Goal: Information Seeking & Learning: Learn about a topic

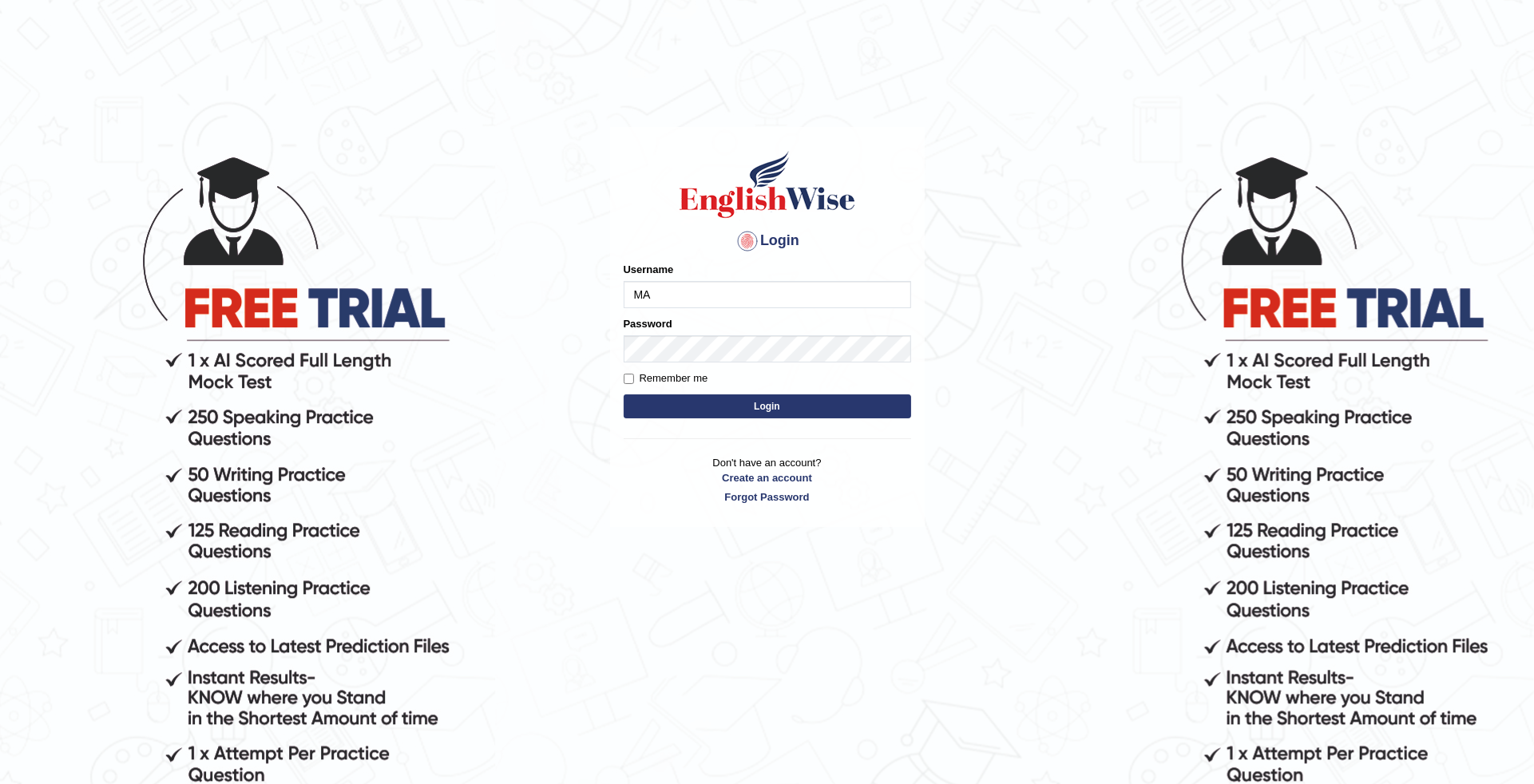
type input "M"
type input "deepika_online"
click at [744, 405] on button "Login" at bounding box center [767, 406] width 288 height 24
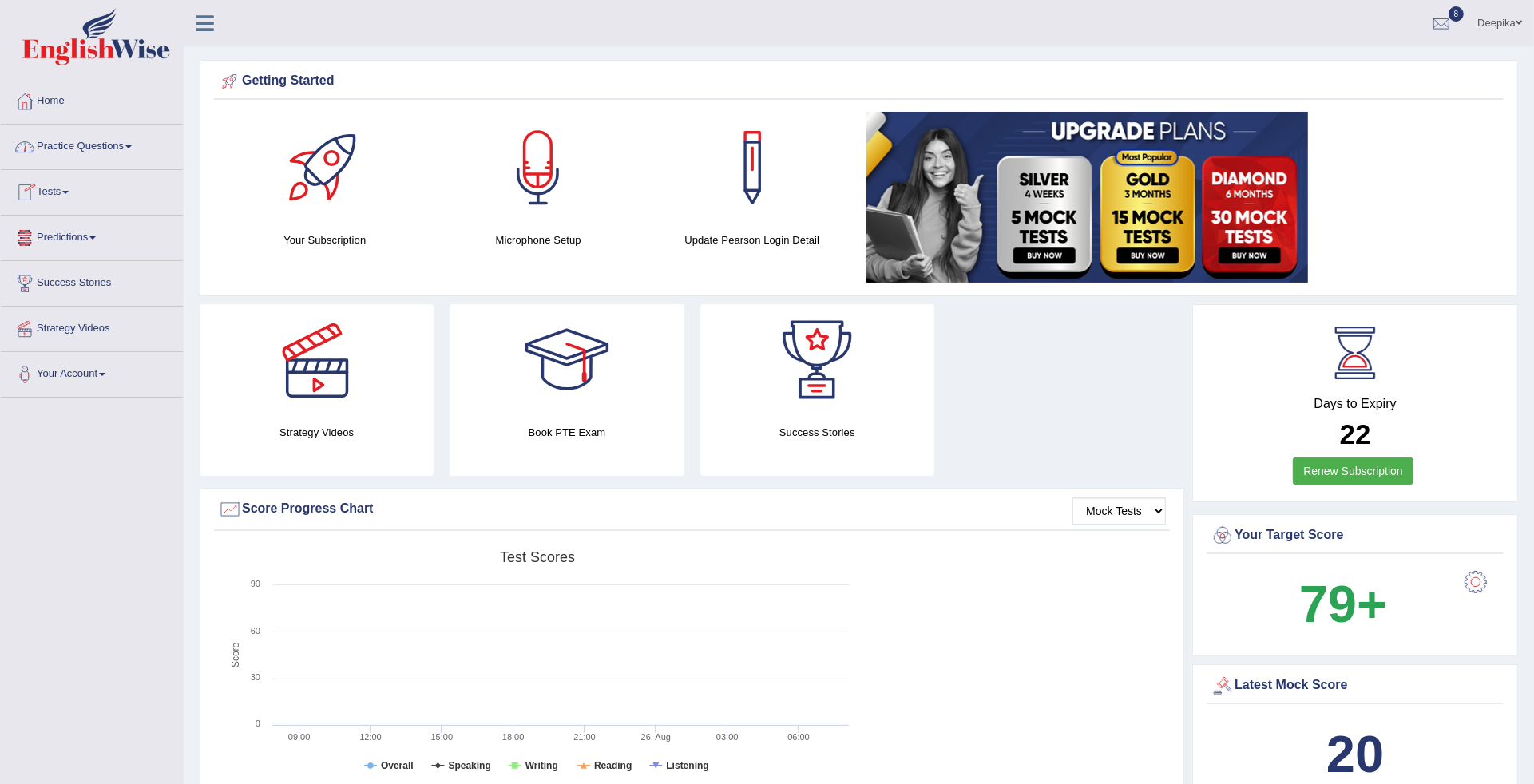
click at [132, 148] on span at bounding box center [129, 147] width 7 height 3
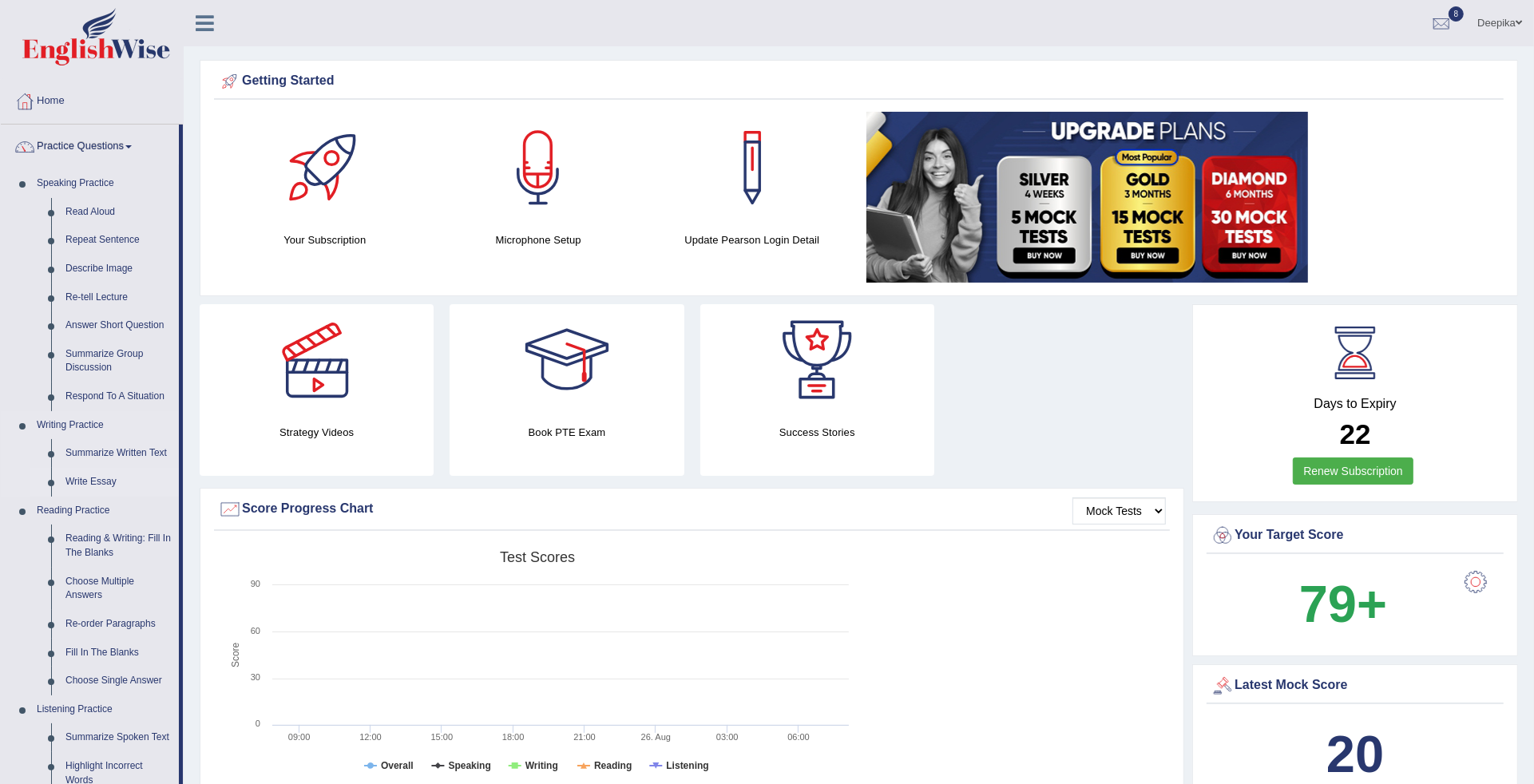
click at [74, 475] on link "Write Essay" at bounding box center [118, 482] width 120 height 29
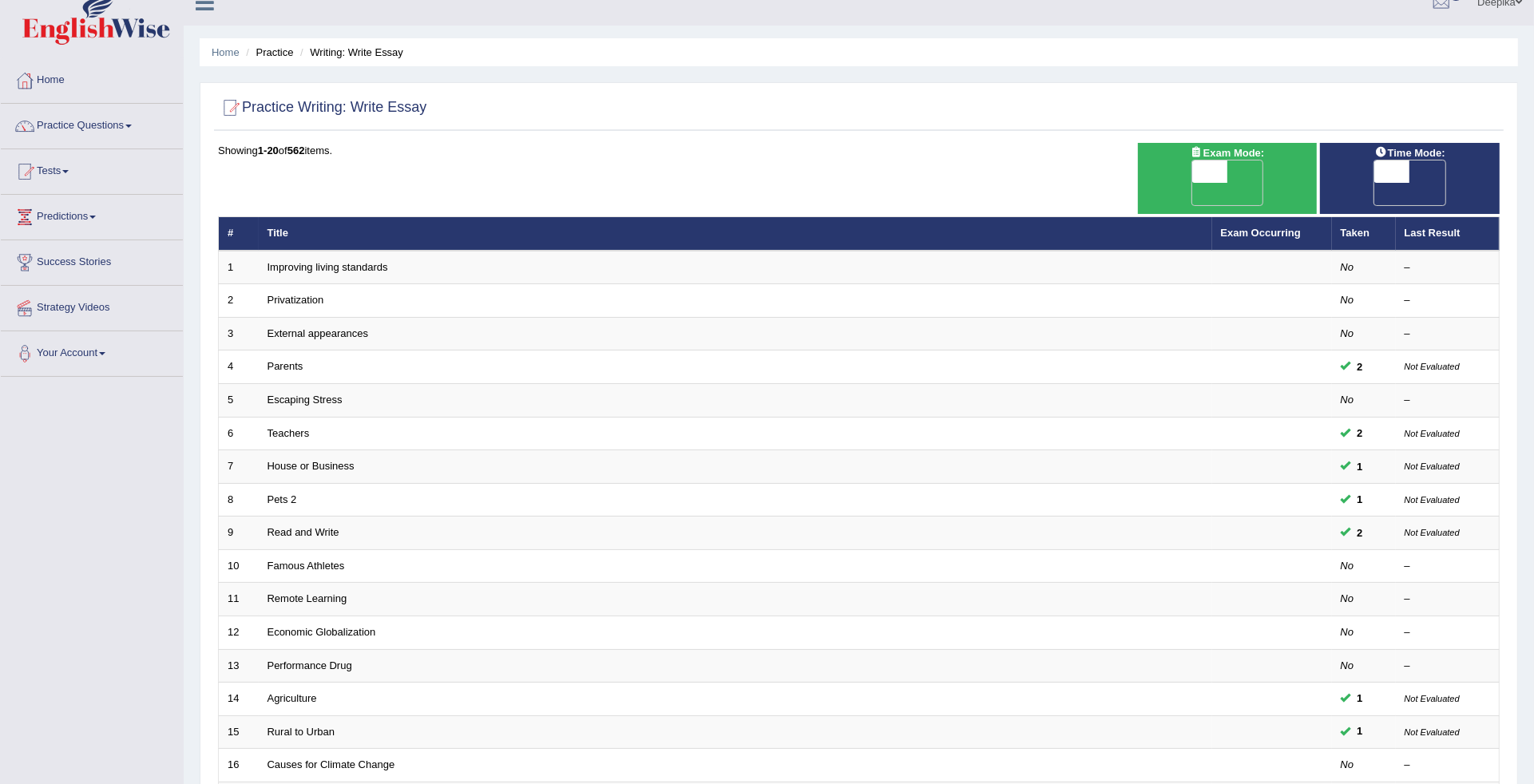
scroll to position [13, 0]
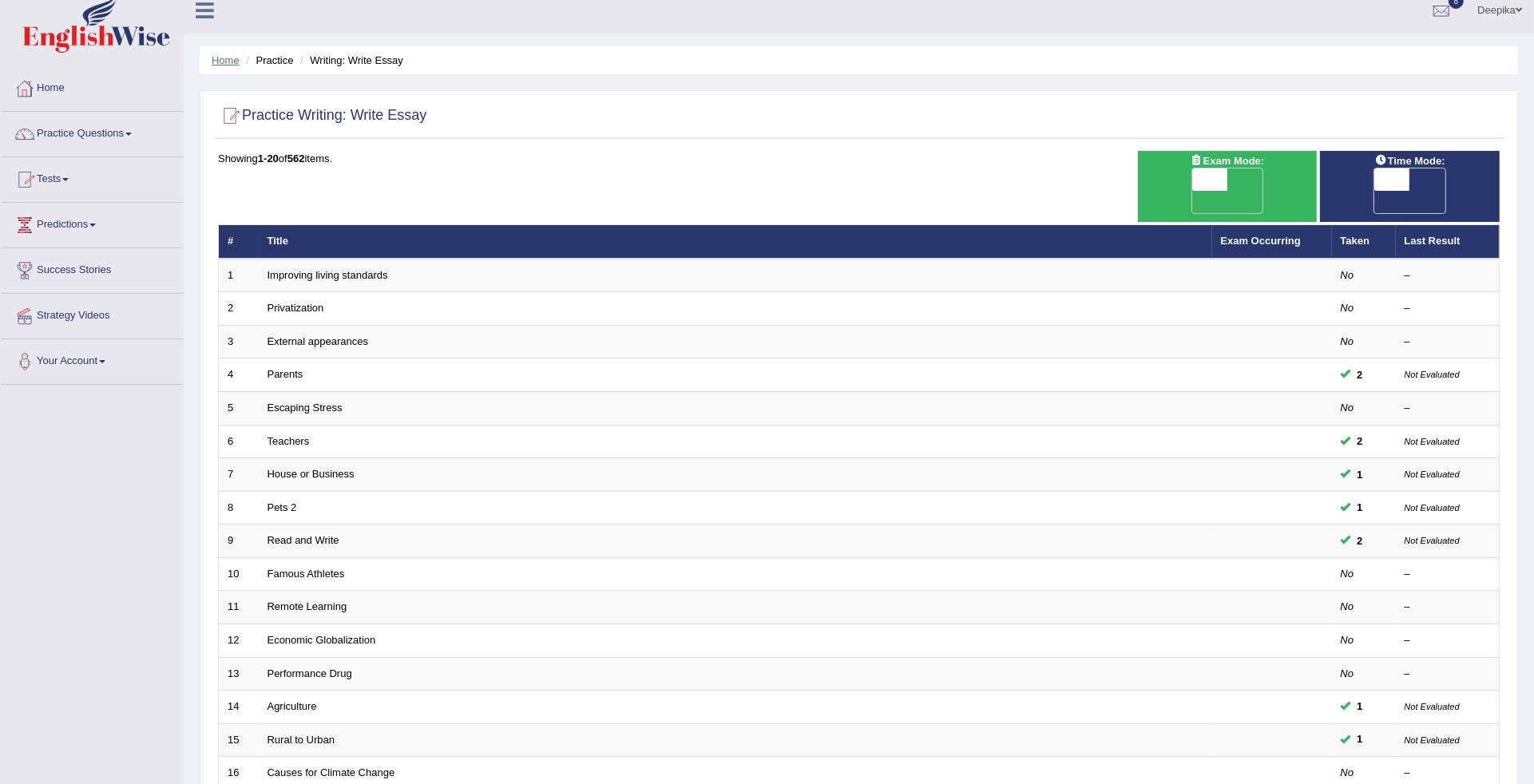
click at [233, 56] on link "Home" at bounding box center [225, 61] width 28 height 12
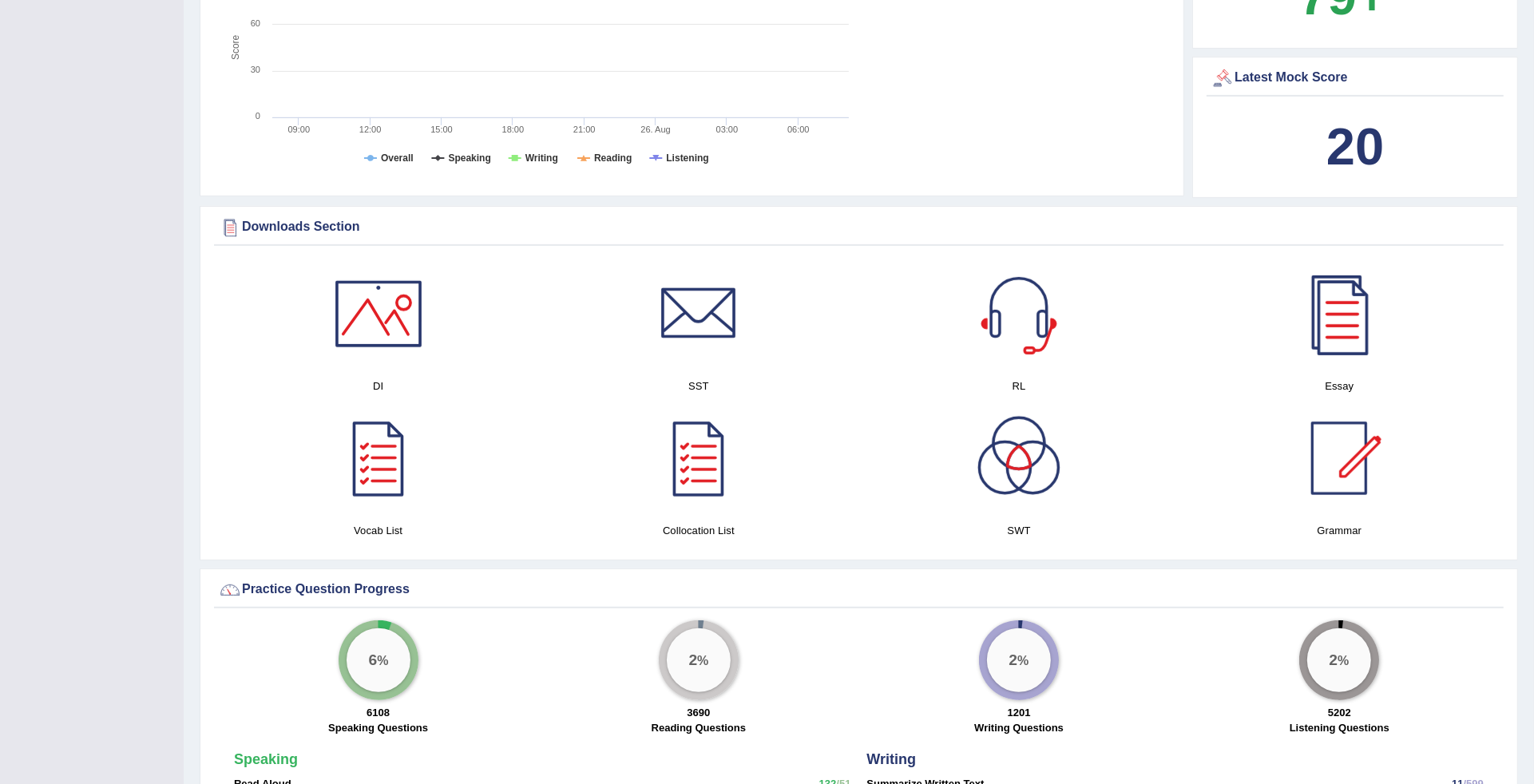
scroll to position [1978, 0]
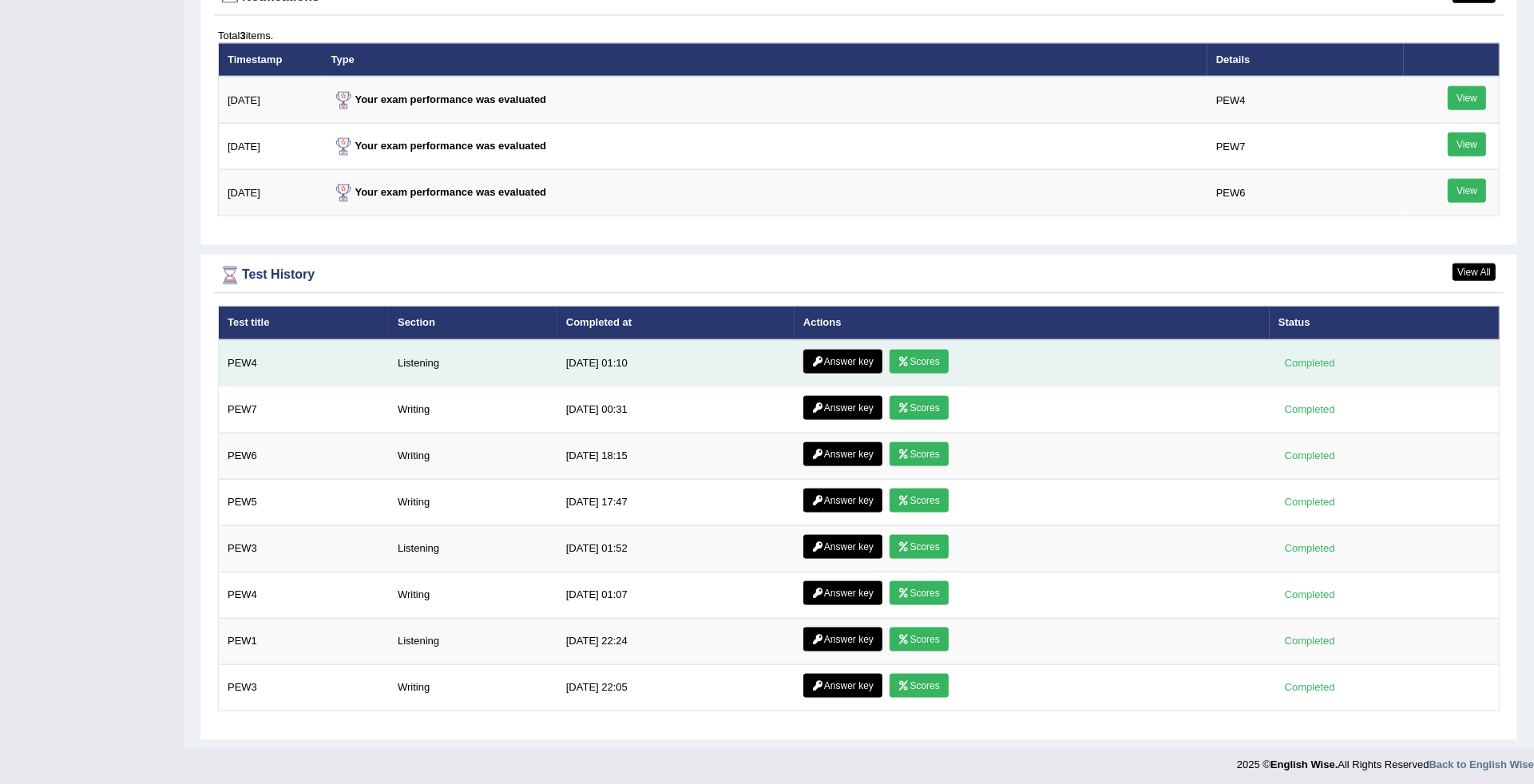
click at [918, 356] on link "Scores" at bounding box center [919, 362] width 59 height 24
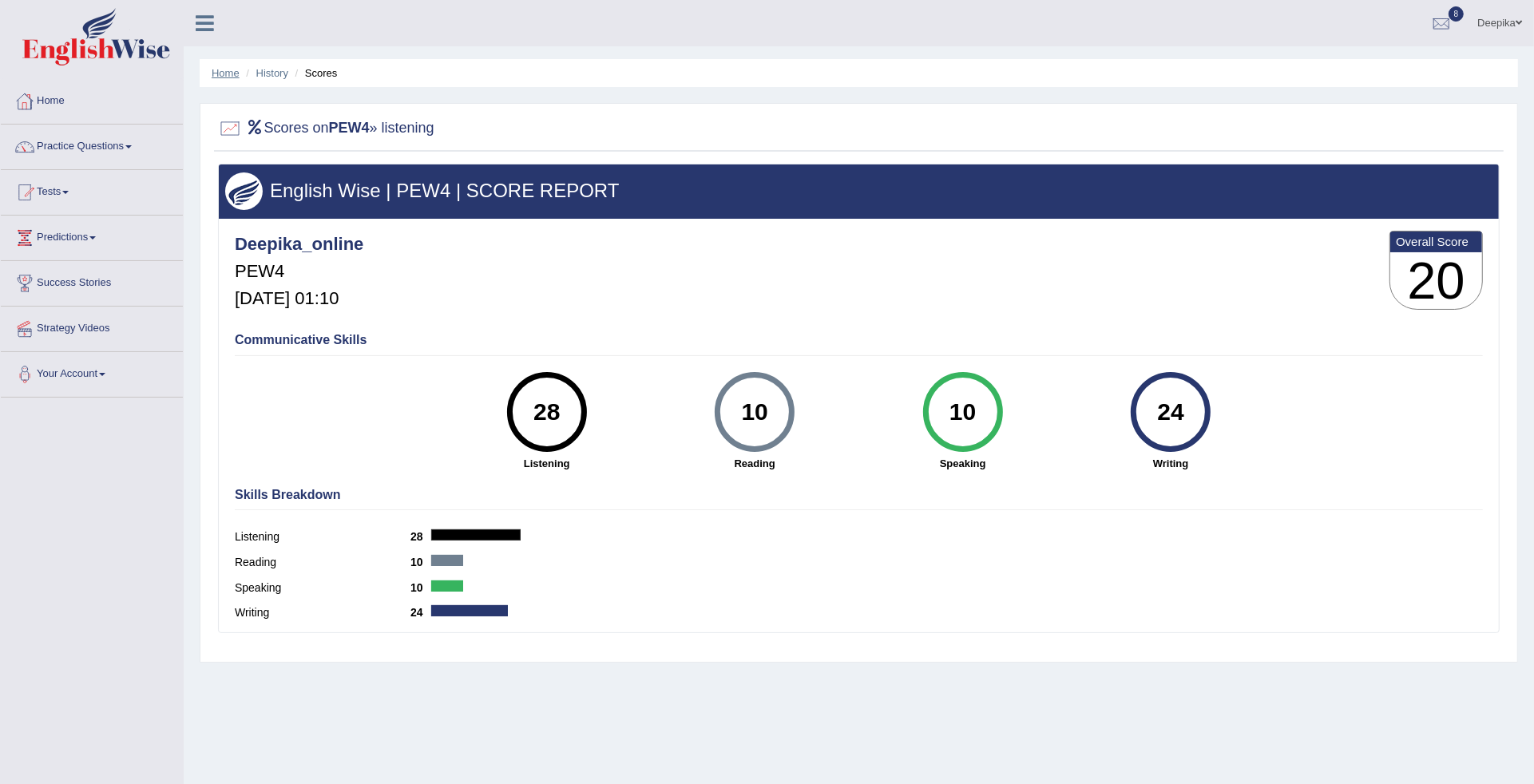
click at [218, 72] on link "Home" at bounding box center [225, 73] width 28 height 12
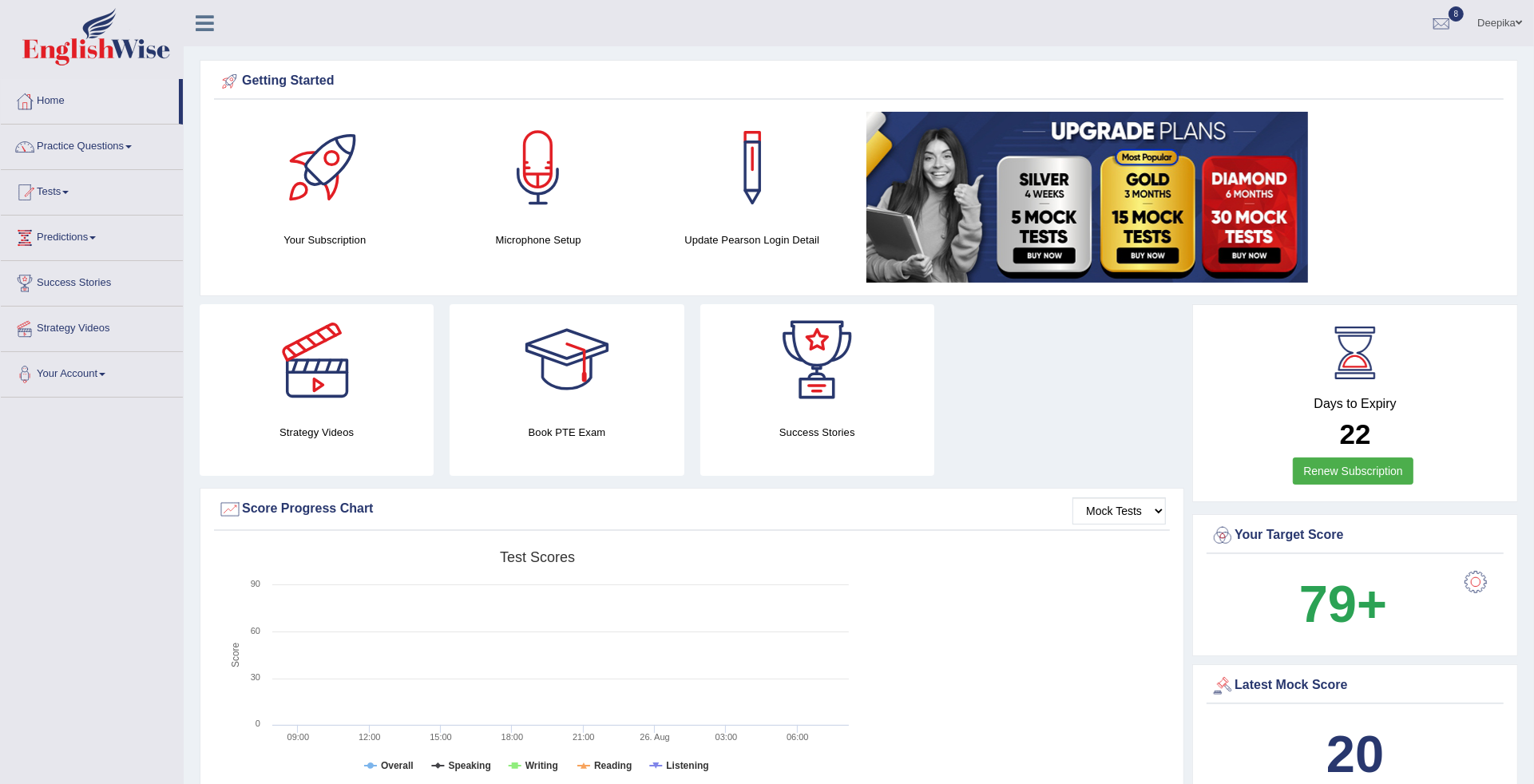
click at [126, 148] on link "Practice Questions" at bounding box center [92, 144] width 182 height 40
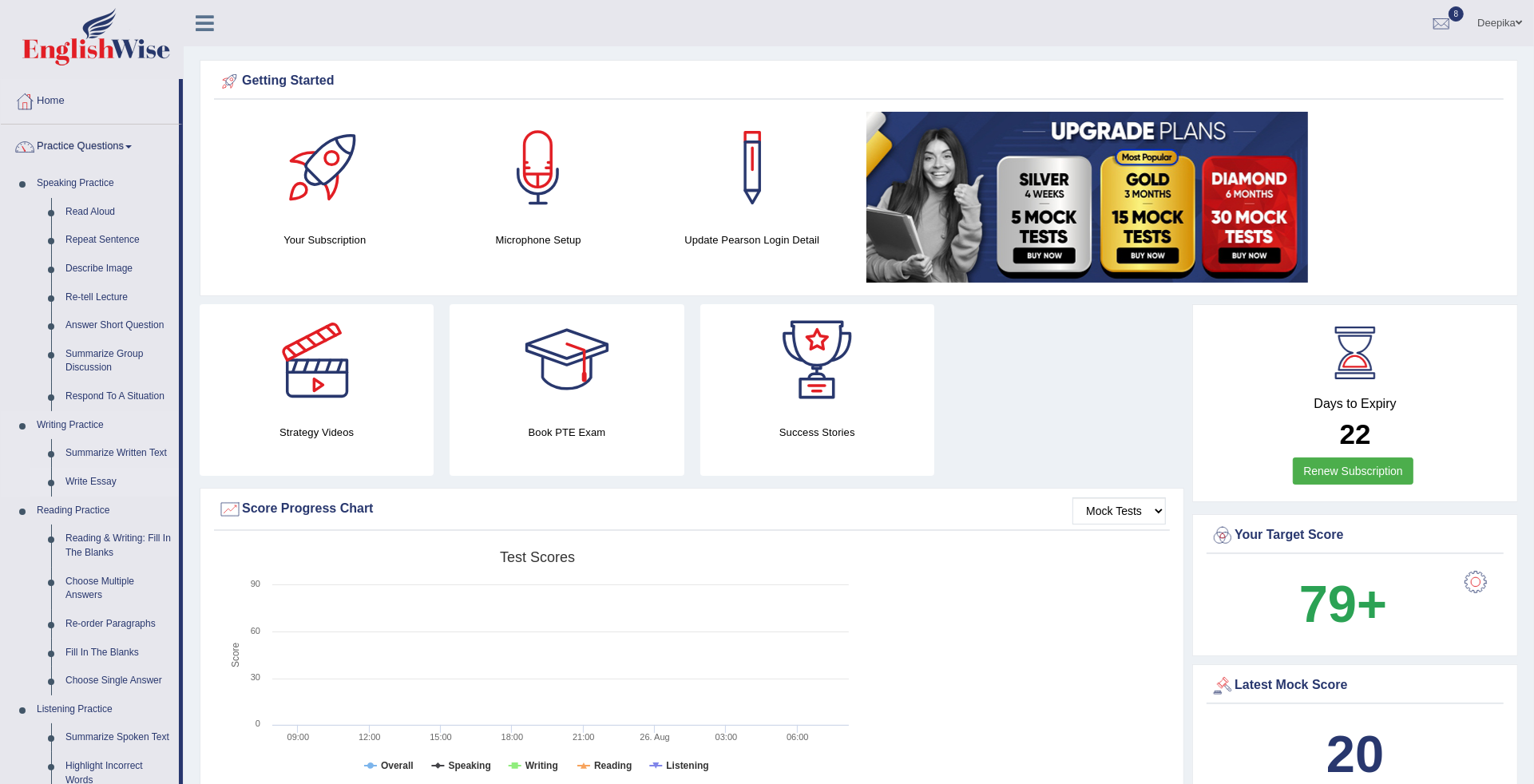
click at [84, 481] on link "Write Essay" at bounding box center [118, 482] width 120 height 29
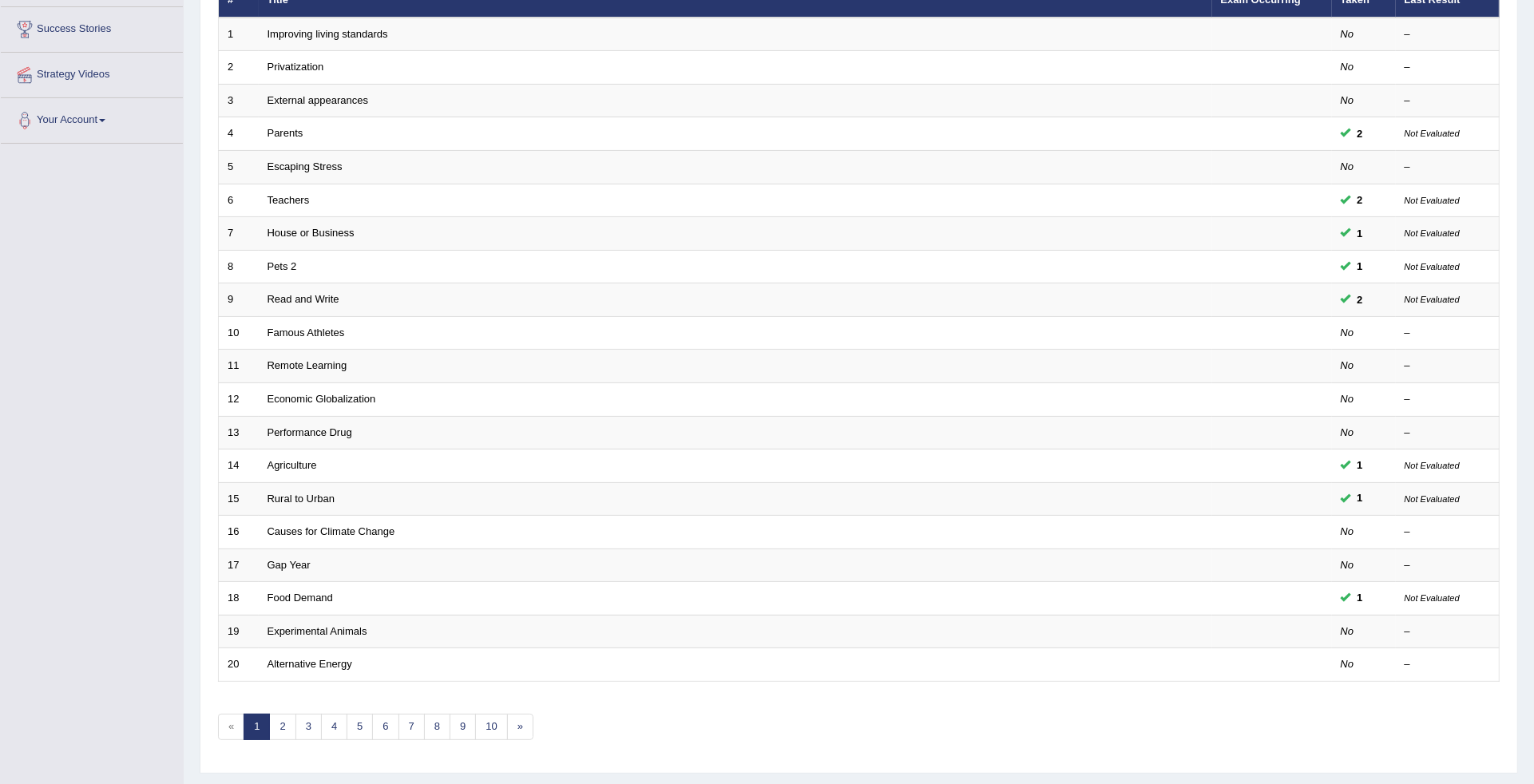
scroll to position [263, 0]
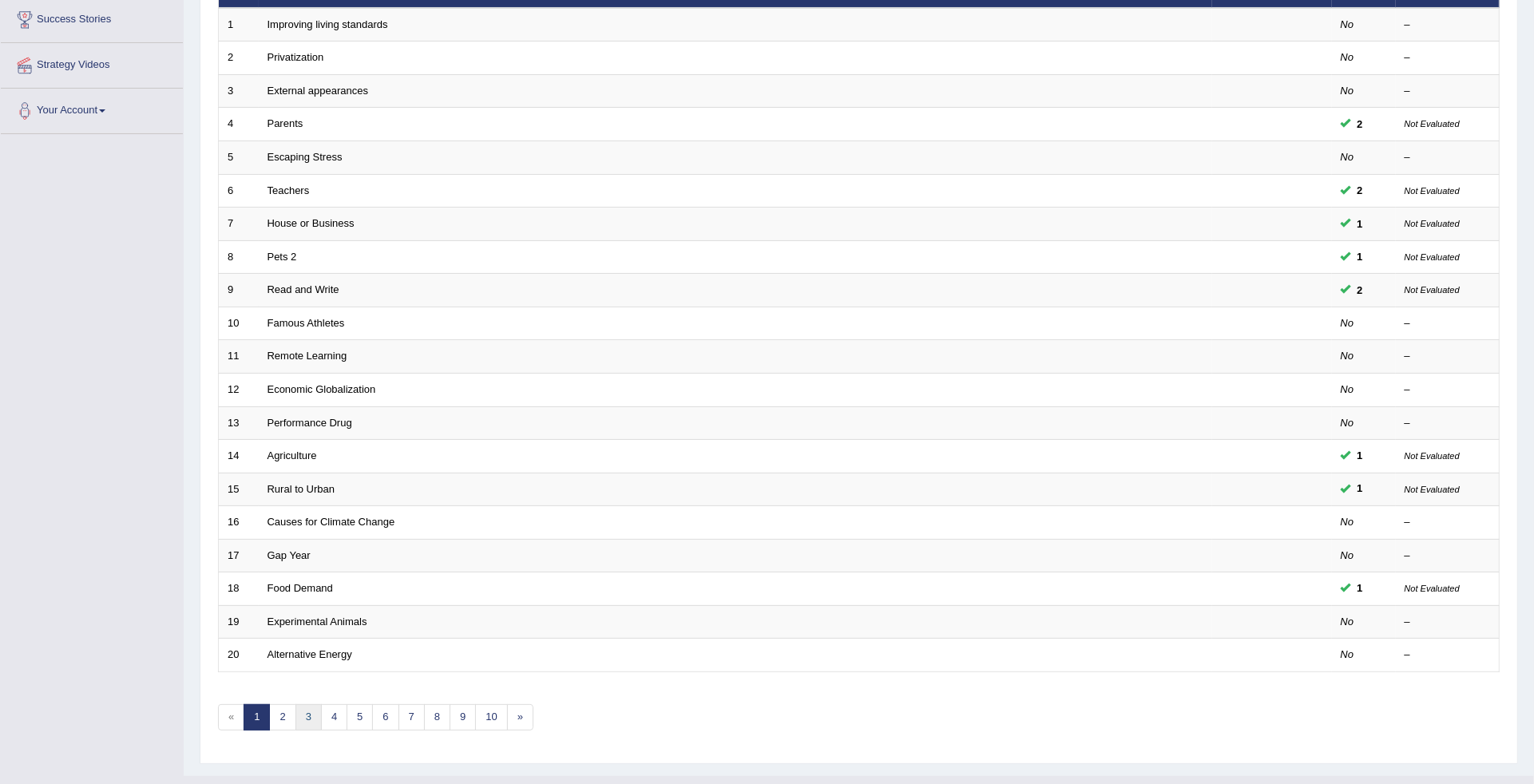
click at [307, 704] on link "3" at bounding box center [308, 717] width 26 height 26
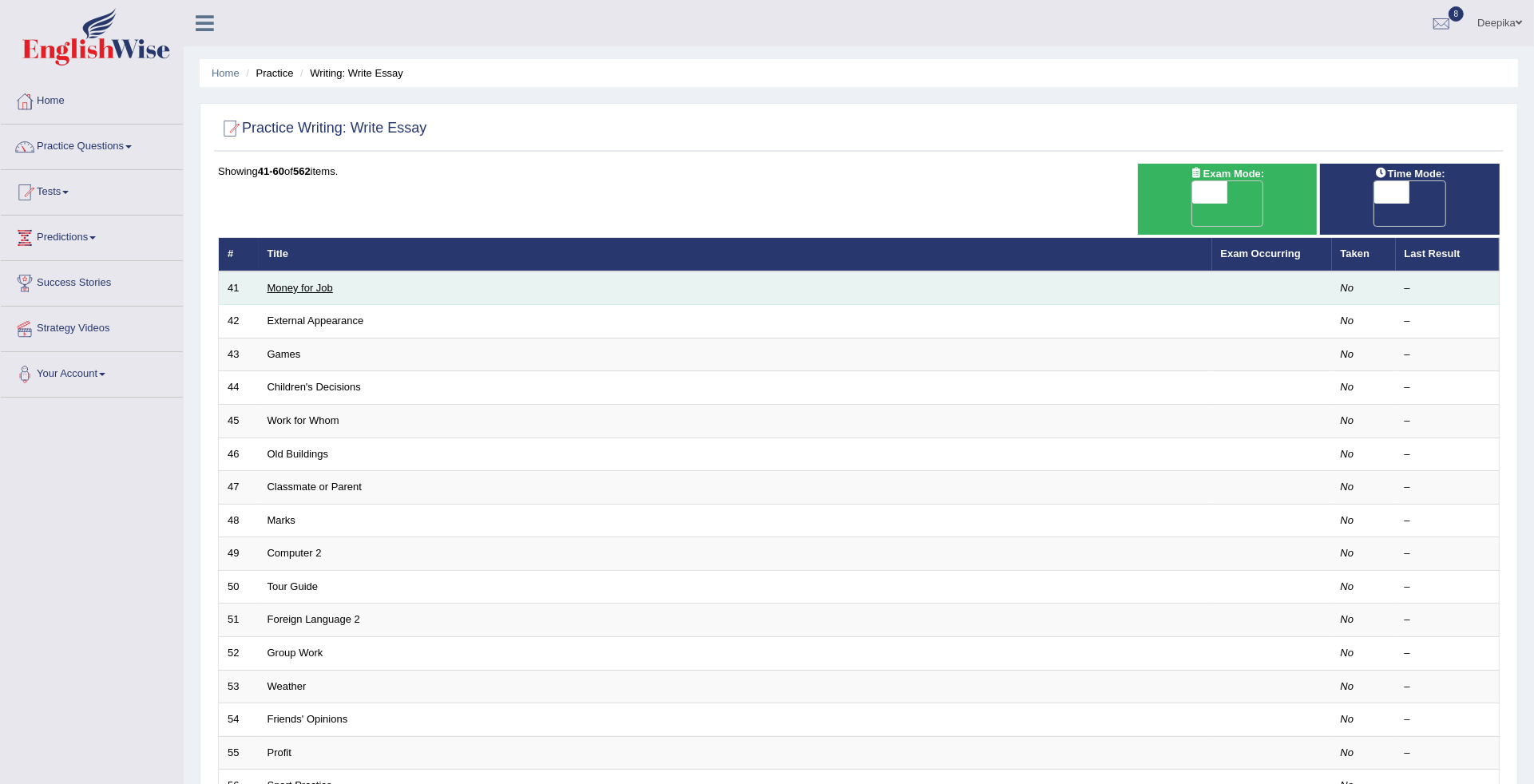
click at [312, 282] on link "Money for Job" at bounding box center [300, 288] width 66 height 12
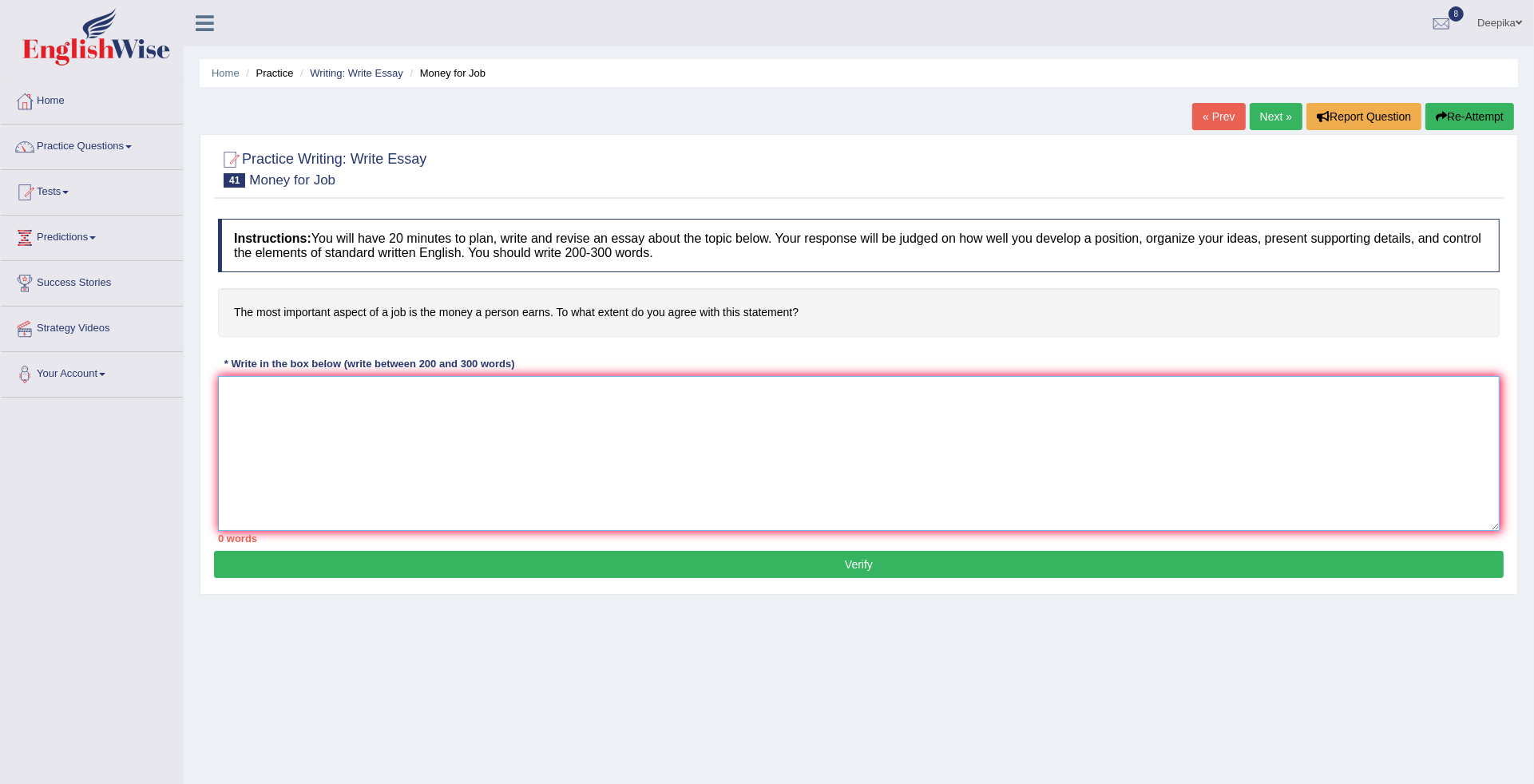
click at [220, 389] on textarea at bounding box center [858, 453] width 1282 height 155
click at [422, 394] on textarea "It is an irrefutable fact that the most imoortant" at bounding box center [858, 453] width 1282 height 155
click at [463, 394] on textarea "It is an irrefutable fact that the most important" at bounding box center [858, 453] width 1282 height 155
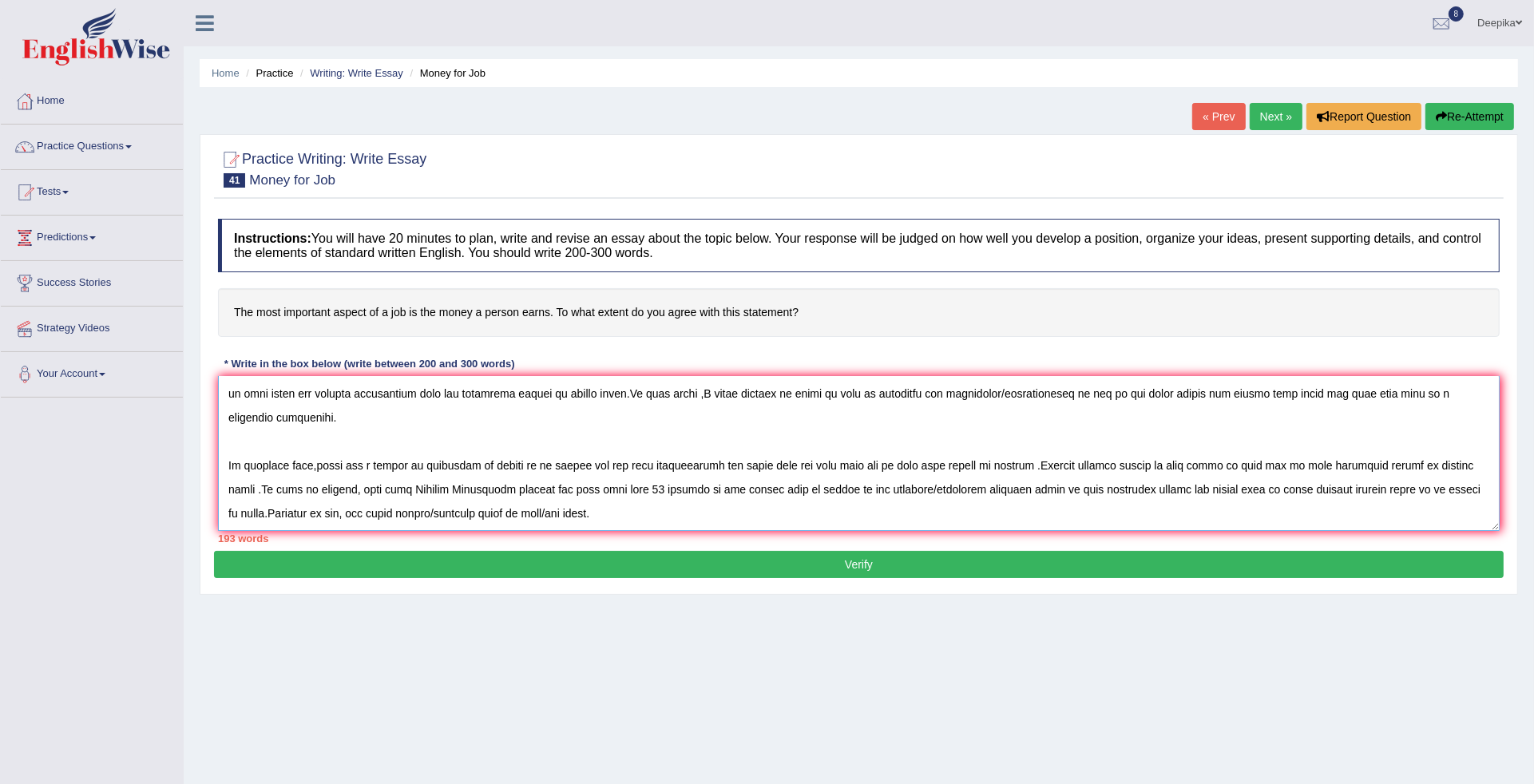
scroll to position [61, 0]
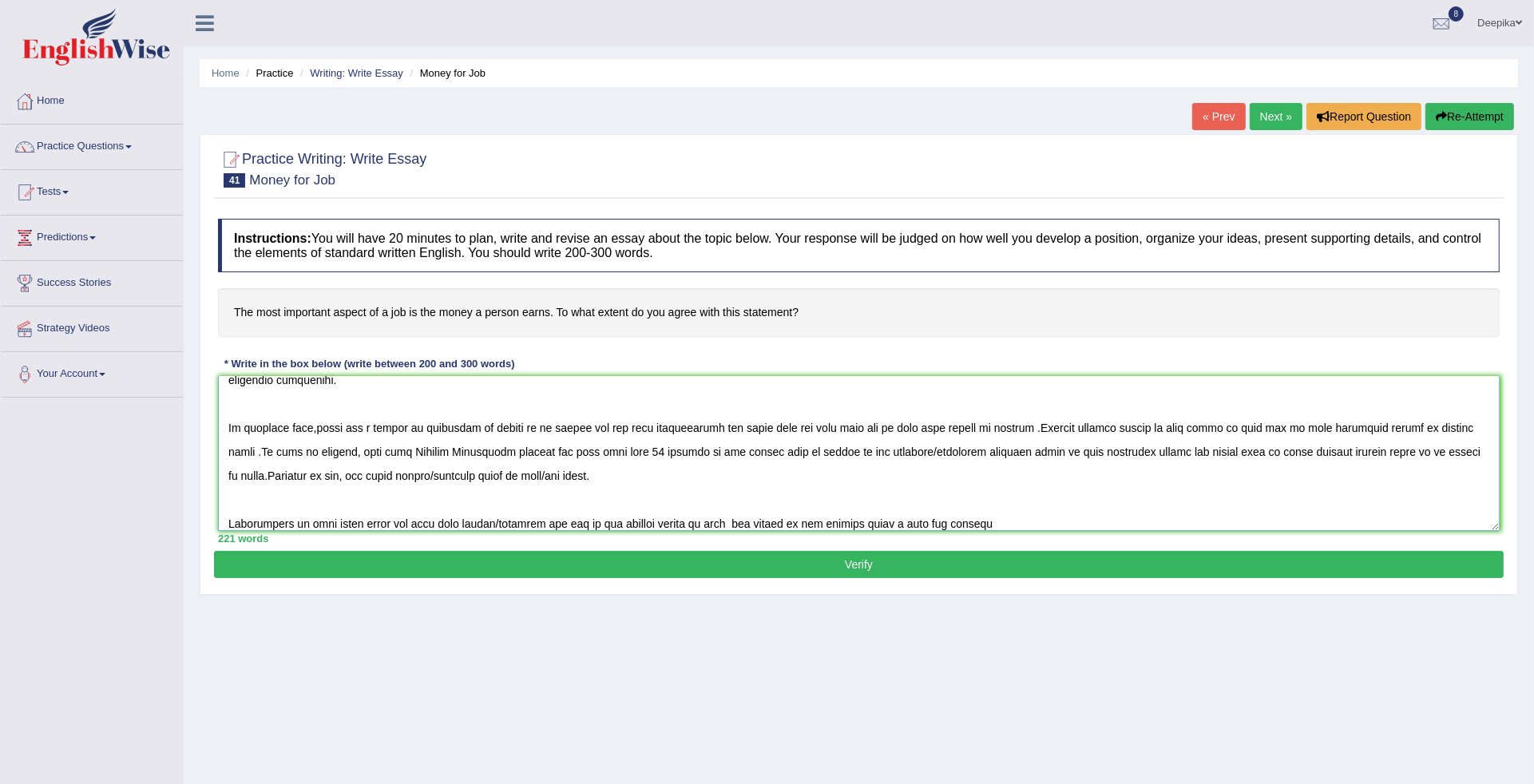
click at [884, 524] on textarea at bounding box center [858, 453] width 1282 height 155
click at [986, 523] on textarea at bounding box center [858, 453] width 1282 height 155
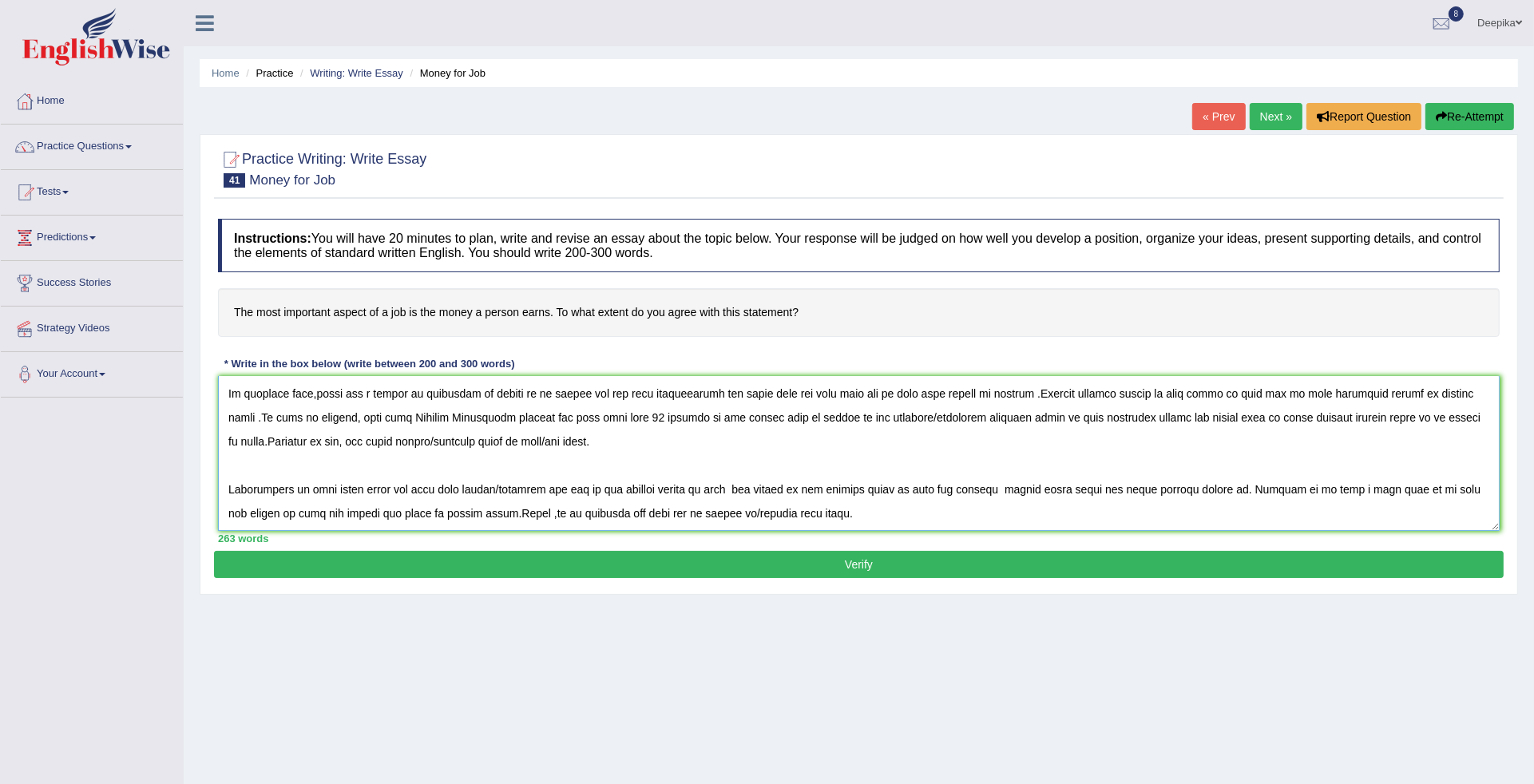
scroll to position [133, 0]
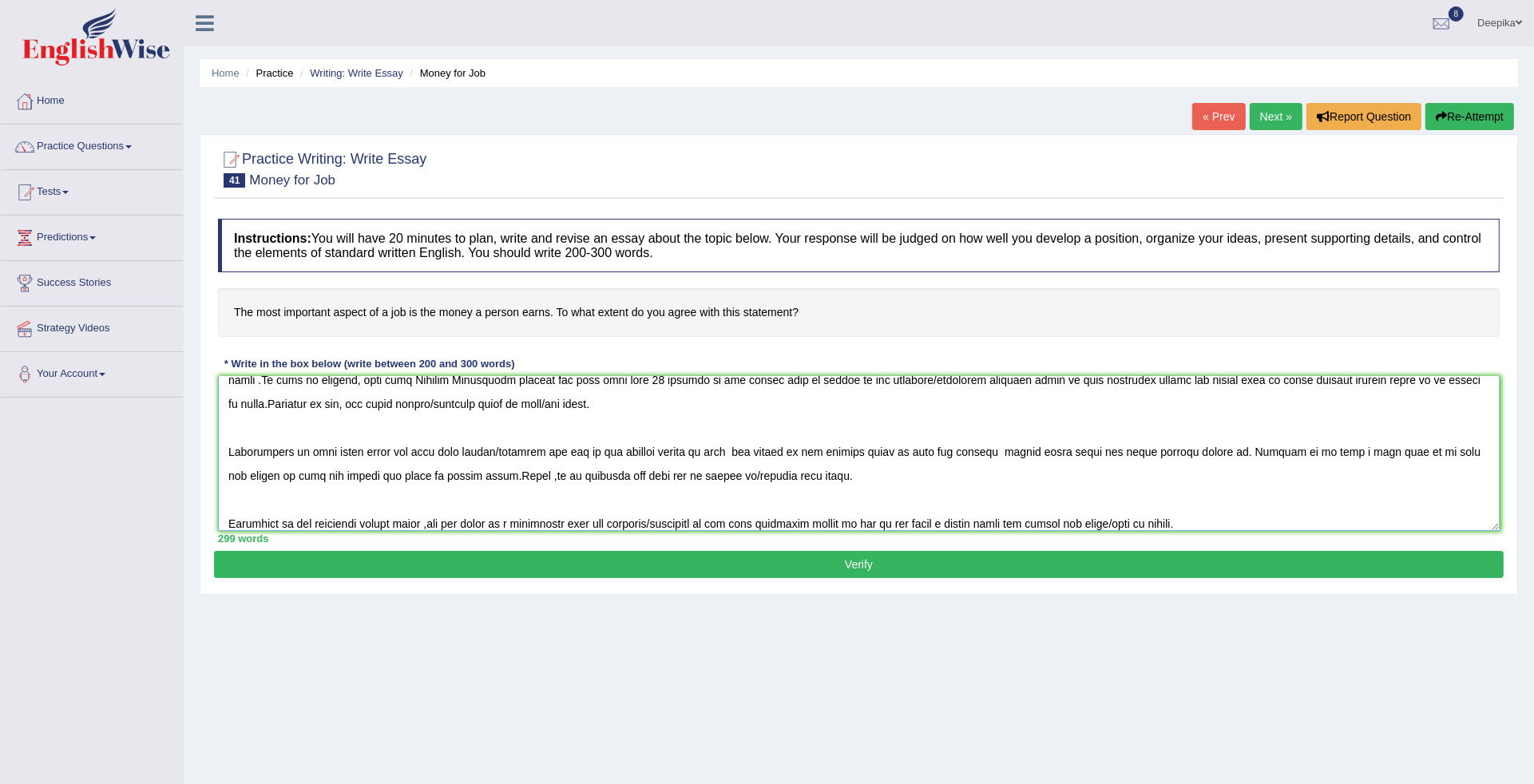
type textarea "It is an irrefutable fact that the most important aspect of a job is the money …"
click at [946, 567] on button "Verify" at bounding box center [858, 564] width 1289 height 27
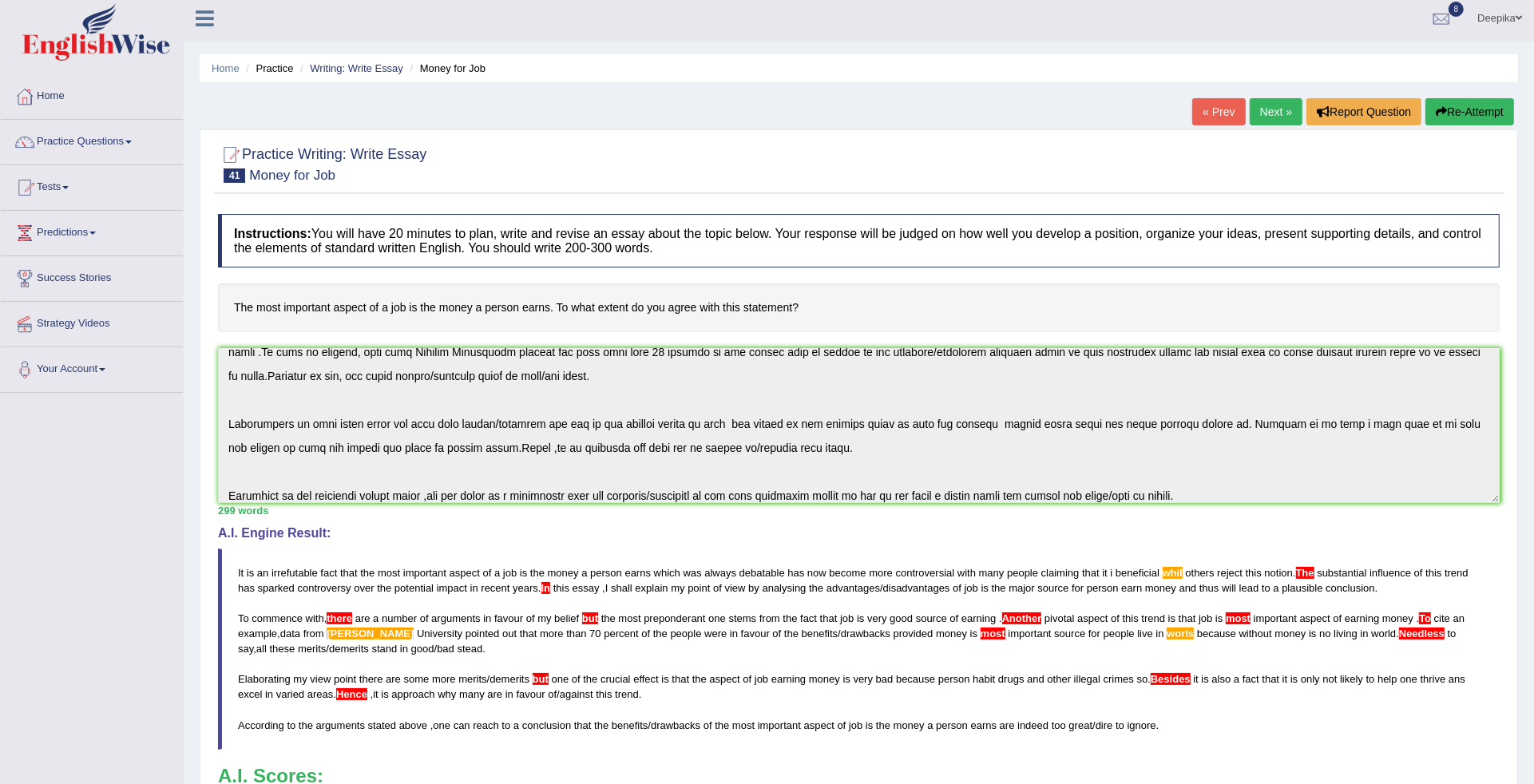
scroll to position [0, 0]
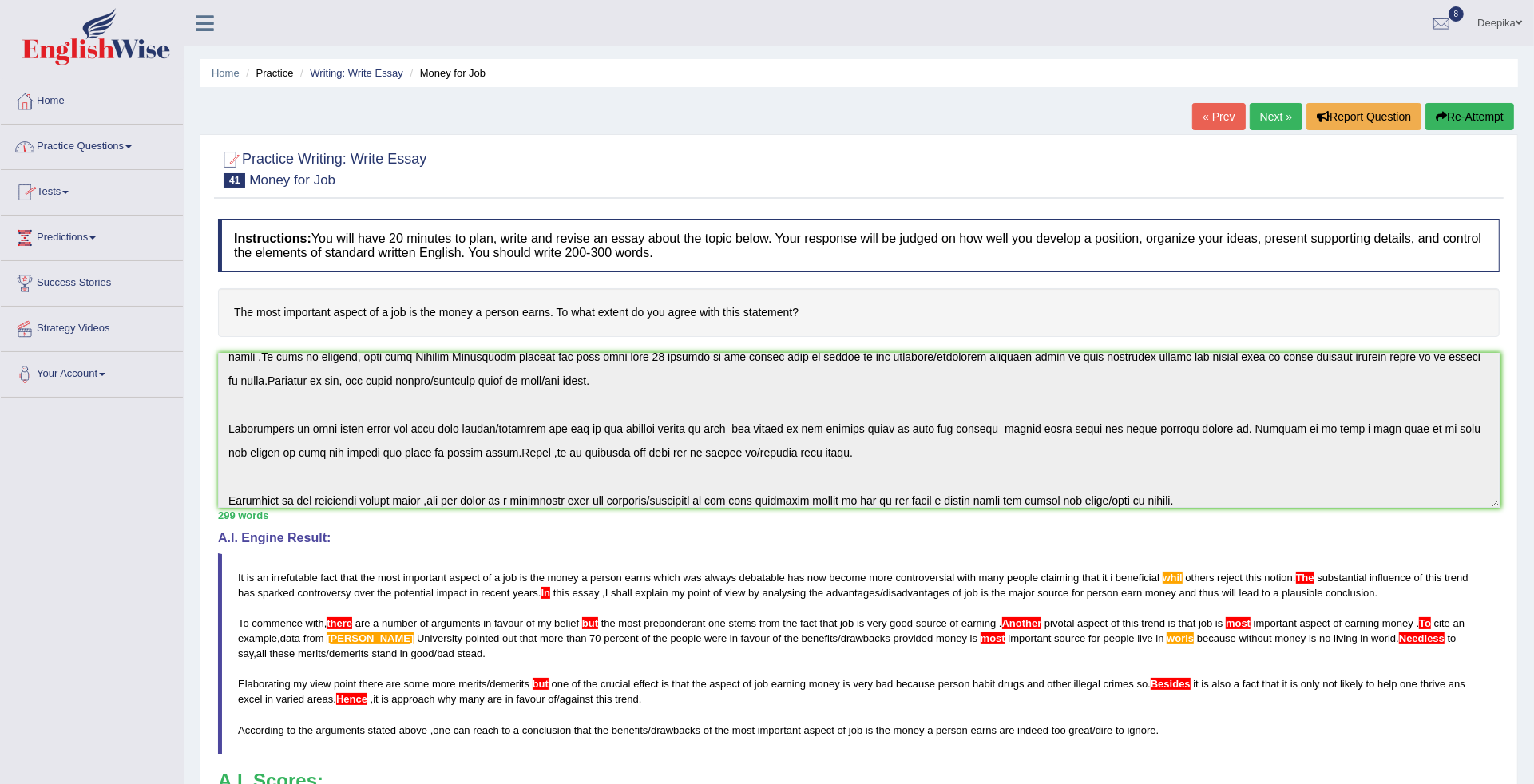
click at [137, 149] on link "Practice Questions" at bounding box center [92, 144] width 182 height 40
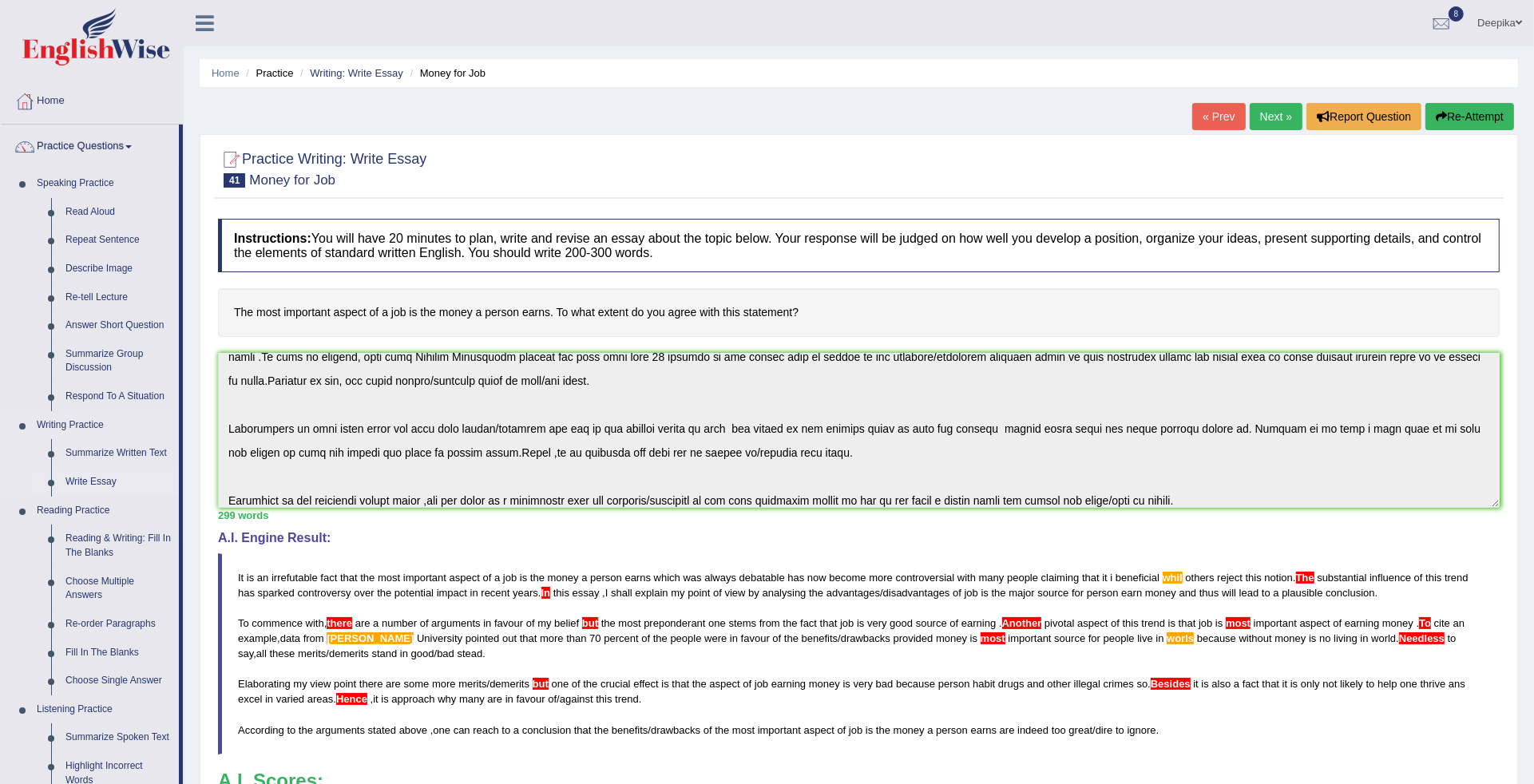
click at [98, 479] on link "Write Essay" at bounding box center [118, 482] width 120 height 29
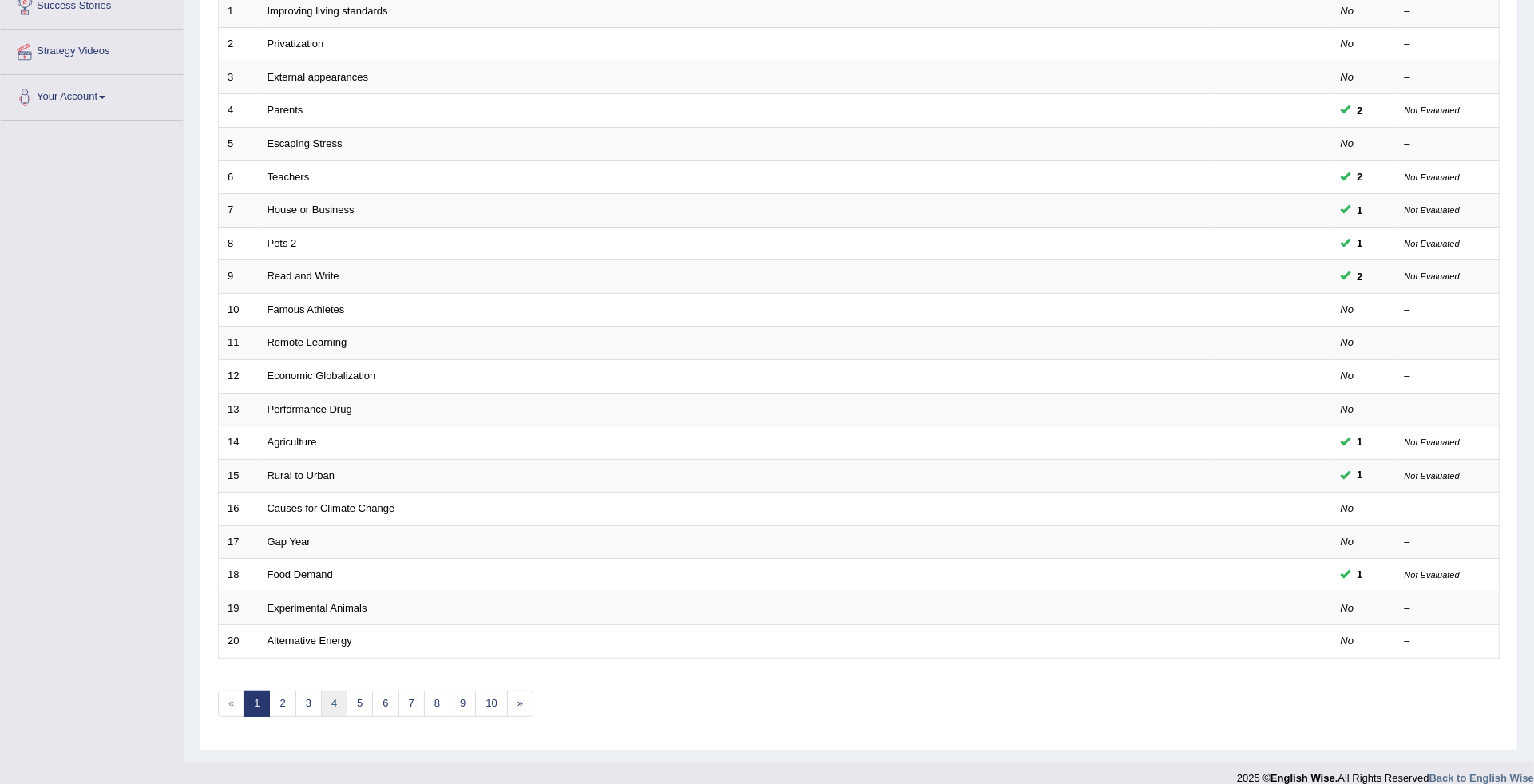
click at [337, 691] on link "4" at bounding box center [333, 703] width 26 height 26
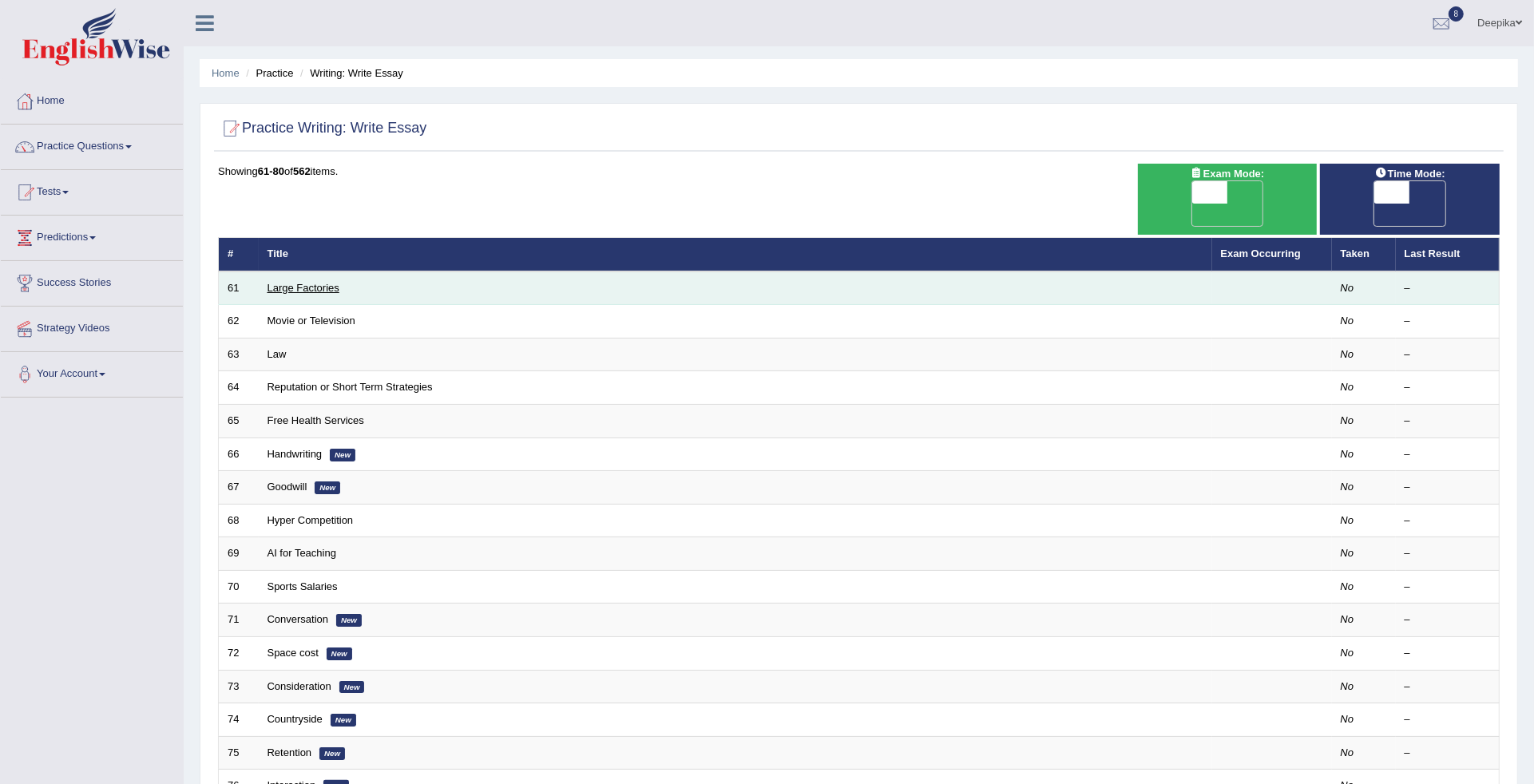
click at [294, 282] on link "Large Factories" at bounding box center [303, 288] width 72 height 12
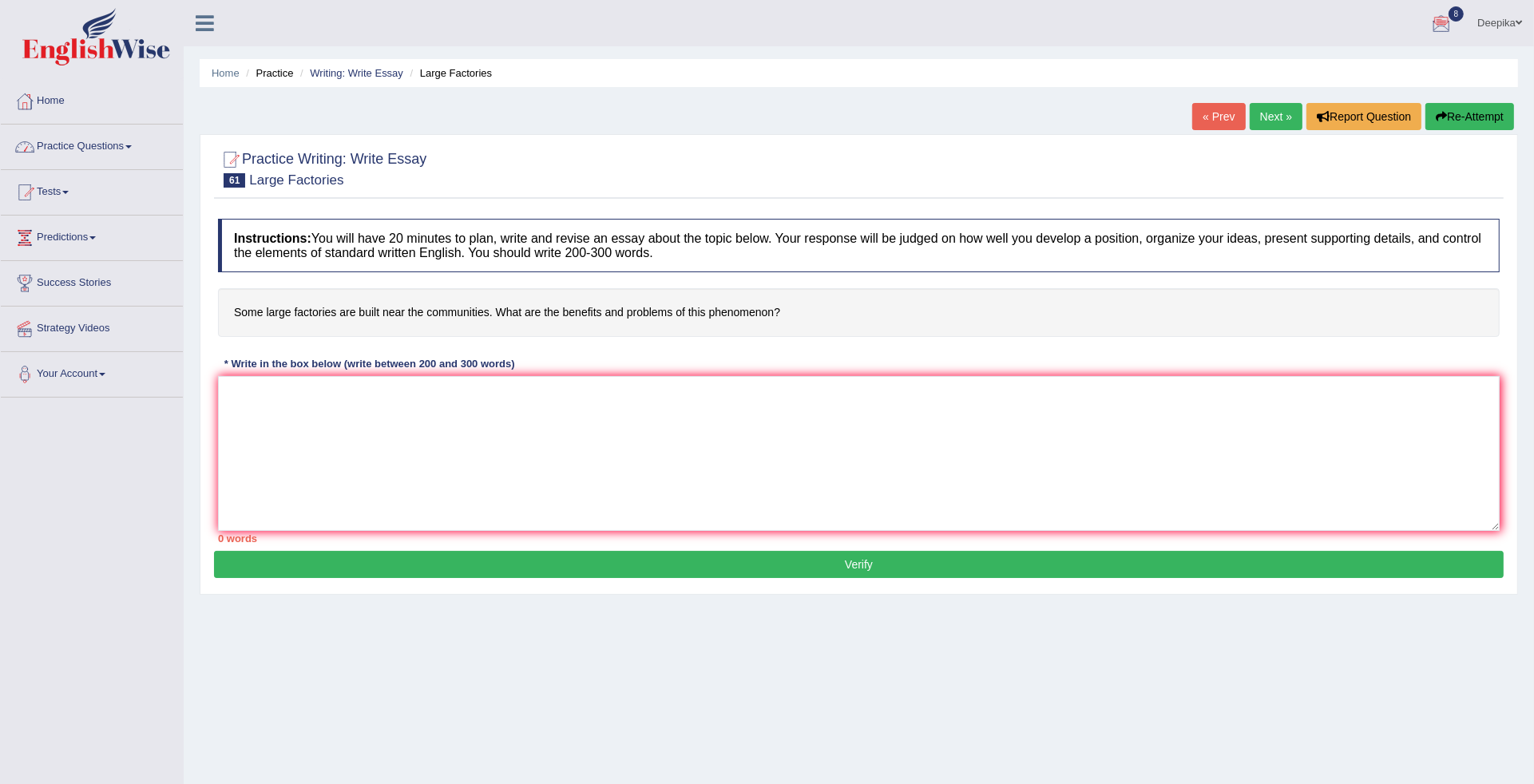
click at [129, 142] on link "Practice Questions" at bounding box center [92, 144] width 182 height 40
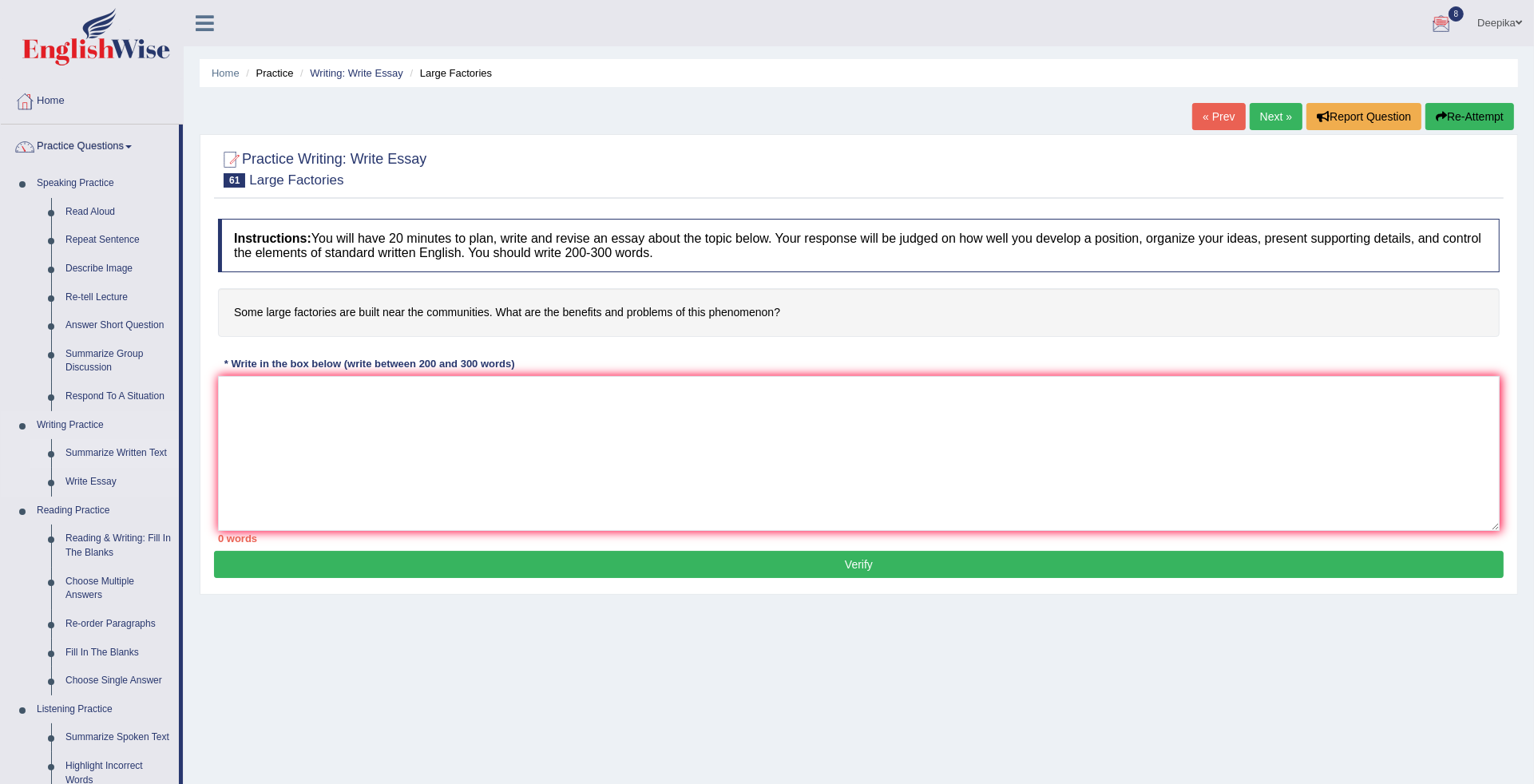
click at [90, 455] on link "Summarize Written Text" at bounding box center [118, 453] width 120 height 29
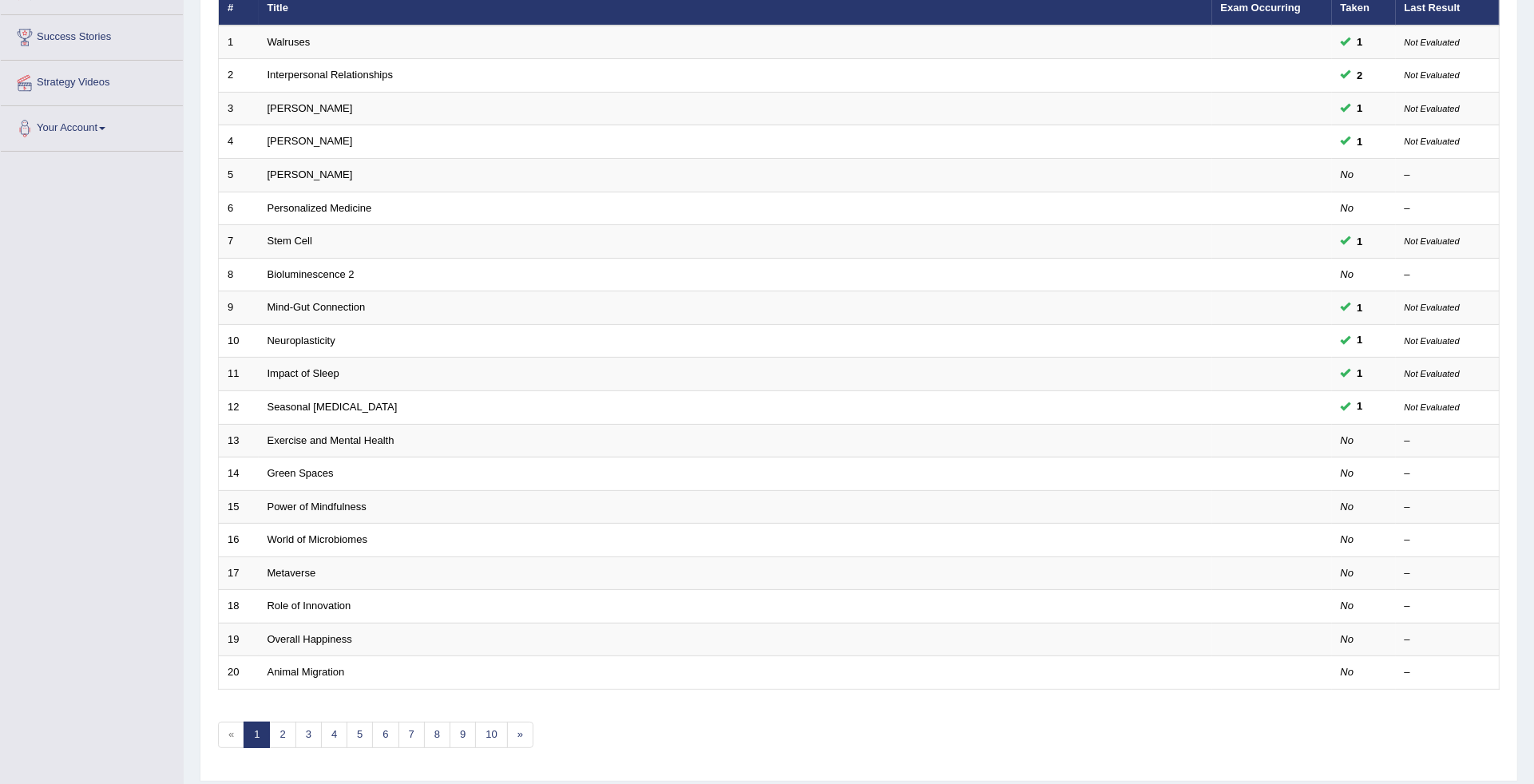
scroll to position [277, 0]
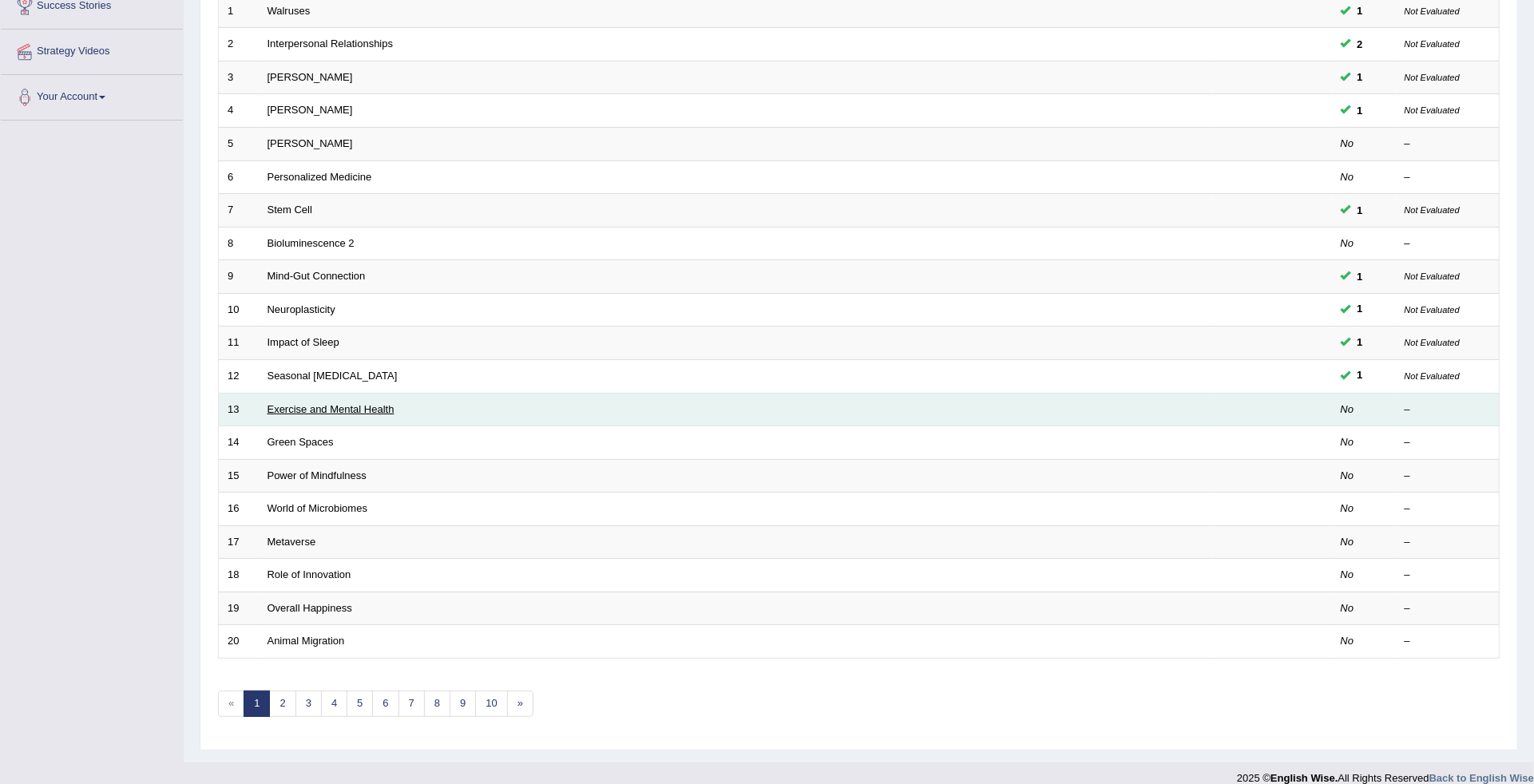
click at [305, 403] on link "Exercise and Mental Health" at bounding box center [331, 409] width 127 height 12
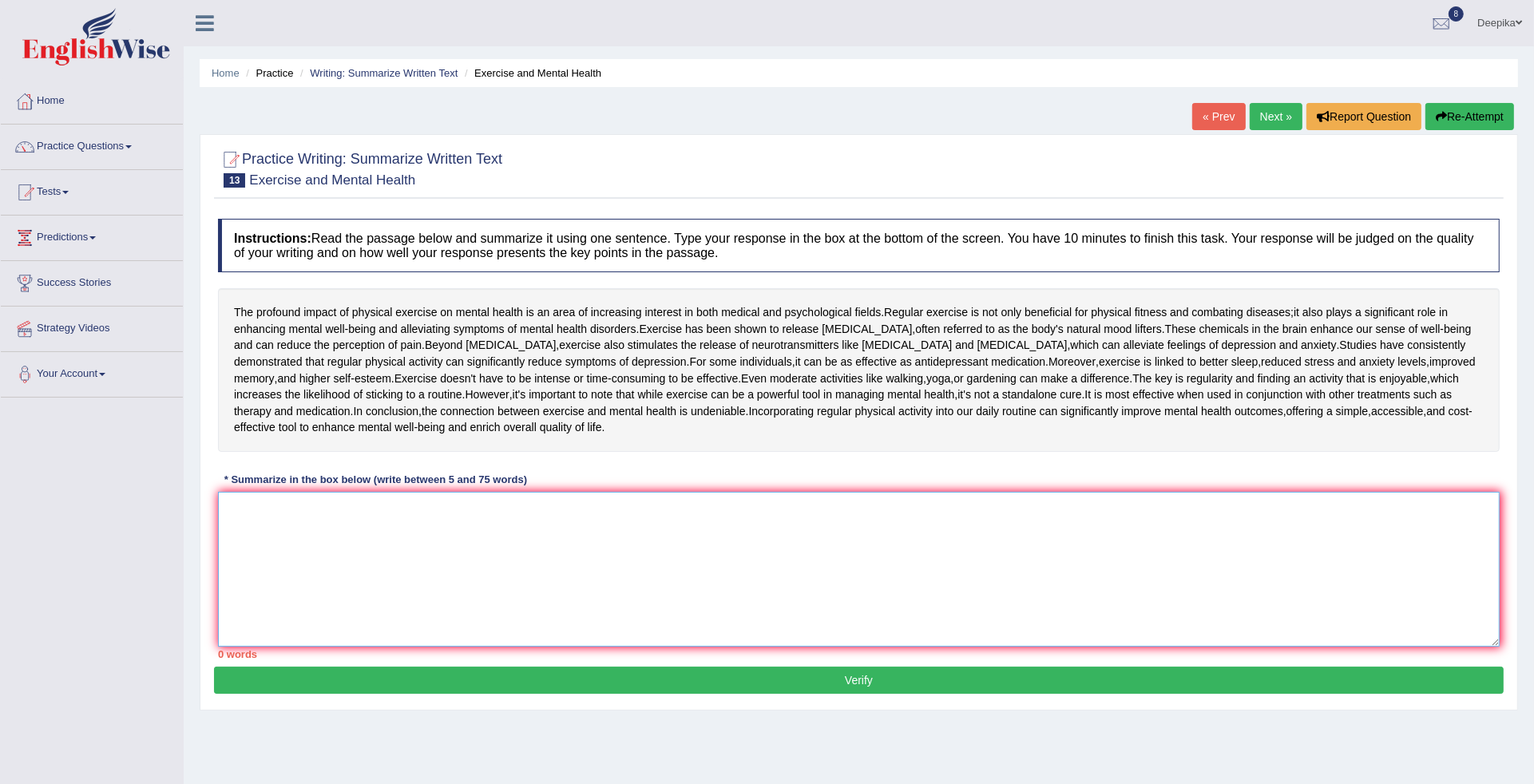
click at [247, 647] on textarea at bounding box center [858, 569] width 1282 height 155
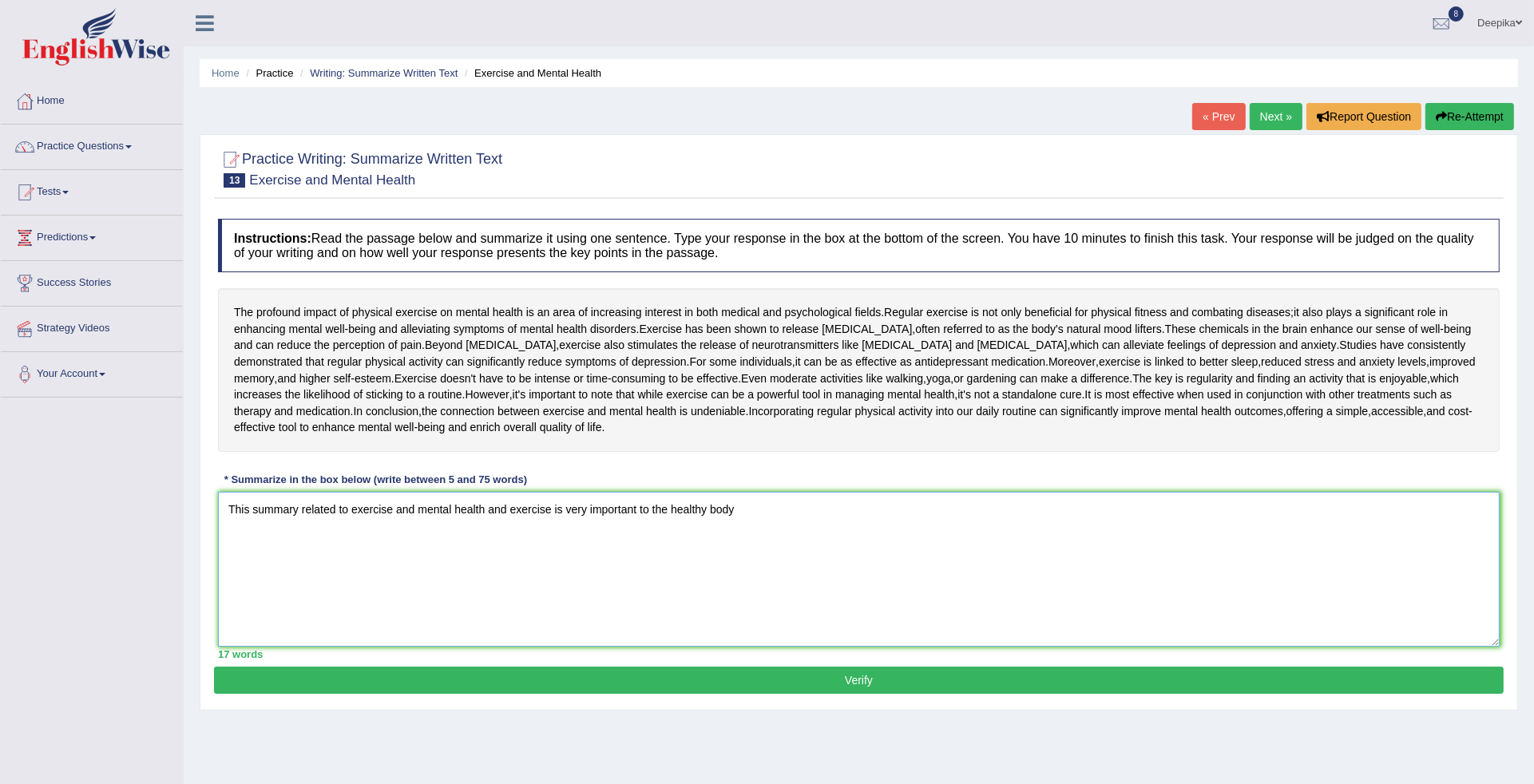
click at [647, 555] on textarea "This summary related to exercise and mental health and exercise is very importa…" at bounding box center [858, 569] width 1282 height 155
click at [755, 560] on textarea "This summary related to exercise and mental health and exercise is very importa…" at bounding box center [858, 569] width 1282 height 155
type textarea "This summary related to exercise and mental health and exercise is very importa…"
